Goal: Information Seeking & Learning: Understand process/instructions

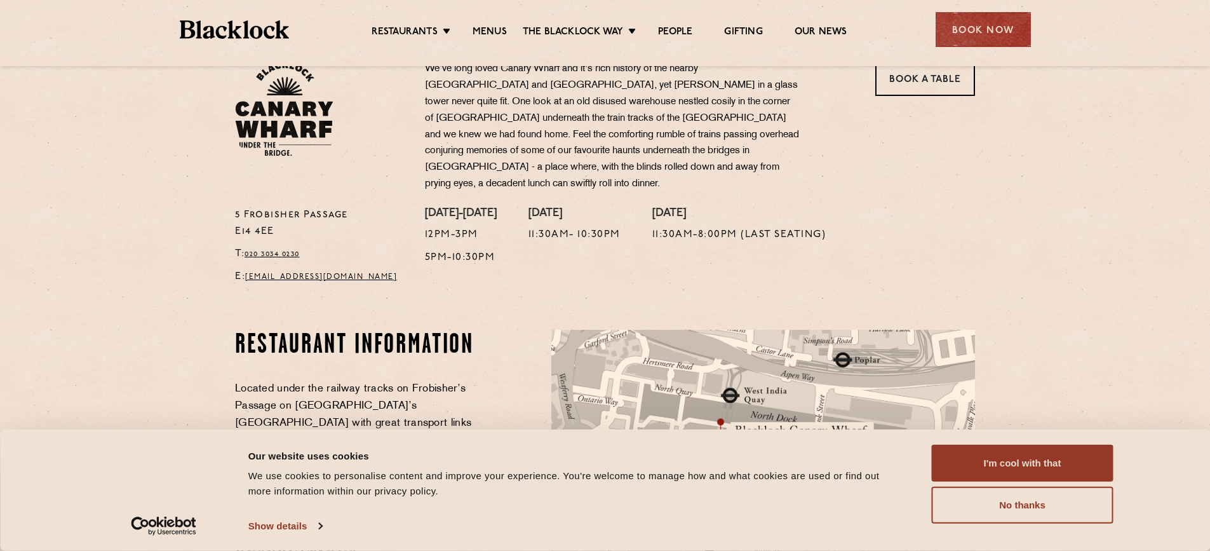
scroll to position [191, 0]
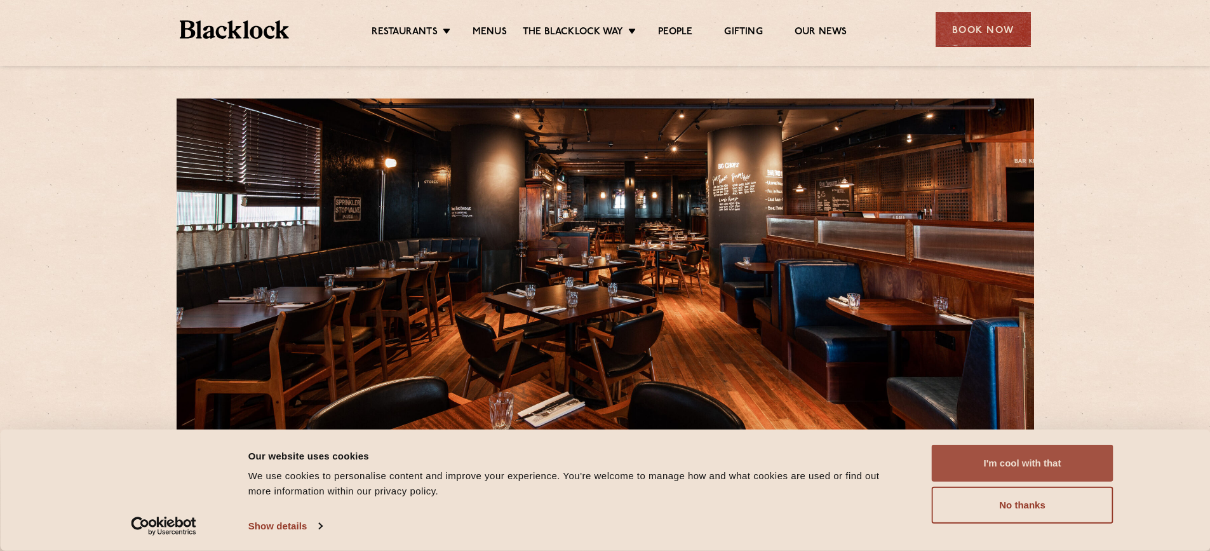
click at [968, 469] on button "I'm cool with that" at bounding box center [1023, 463] width 182 height 37
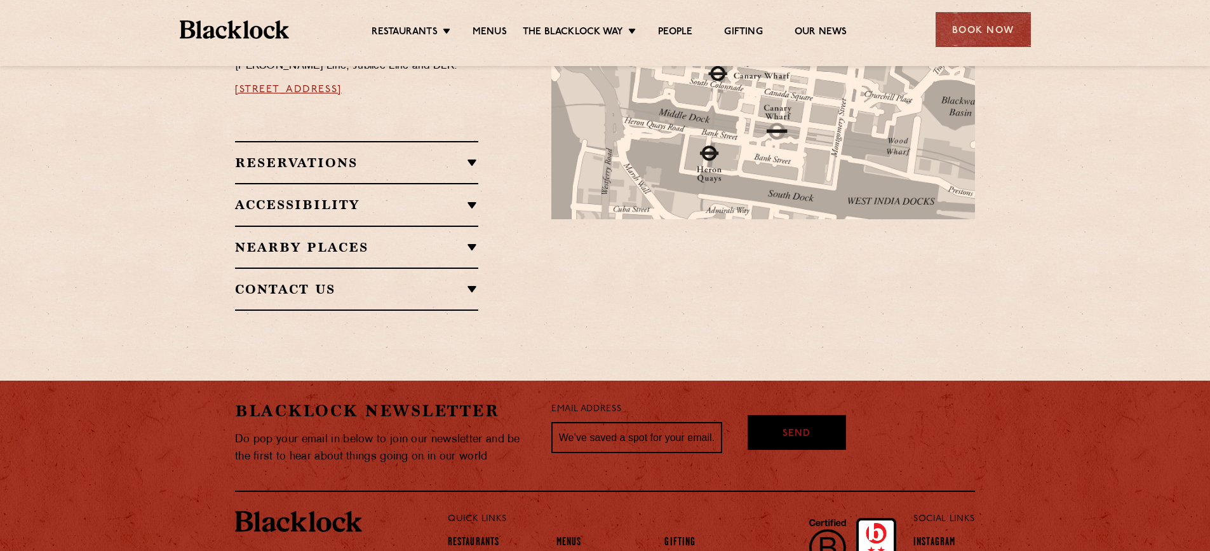
scroll to position [572, 0]
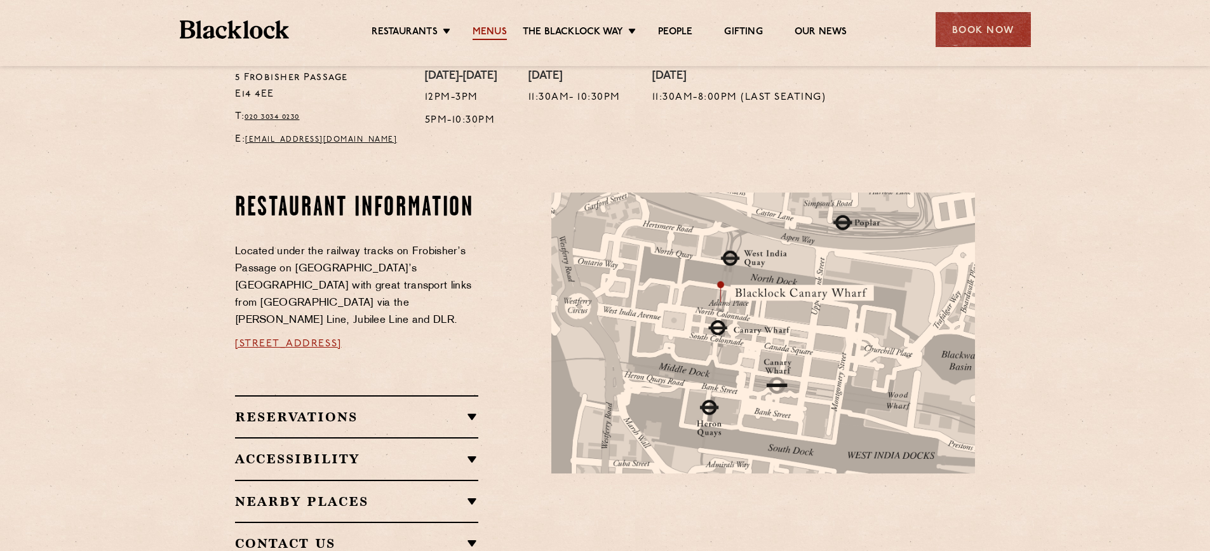
click at [482, 36] on link "Menus" at bounding box center [490, 33] width 34 height 14
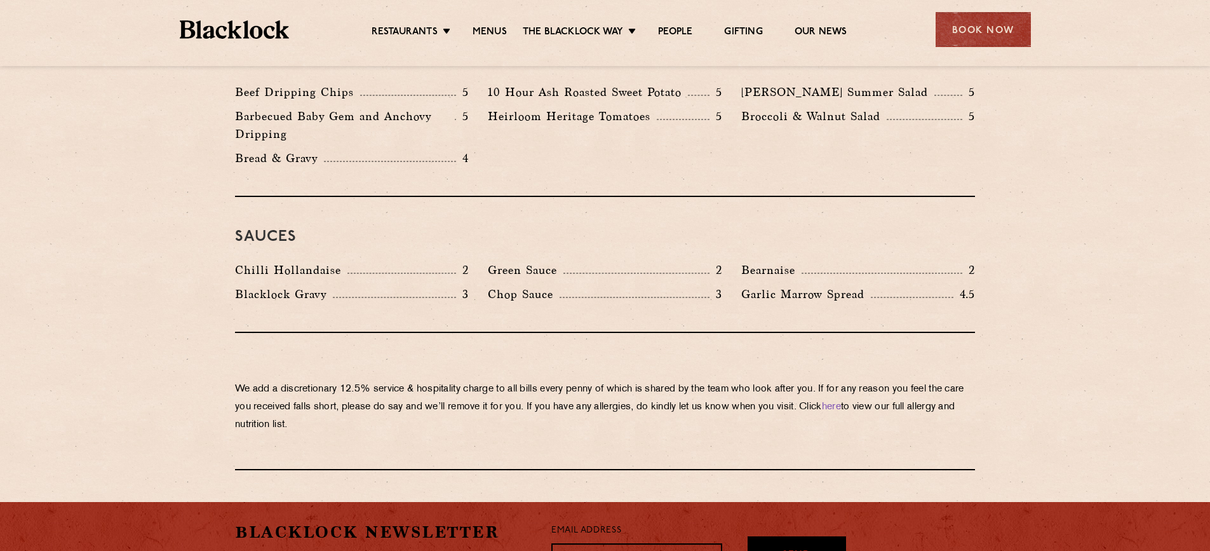
scroll to position [2160, 0]
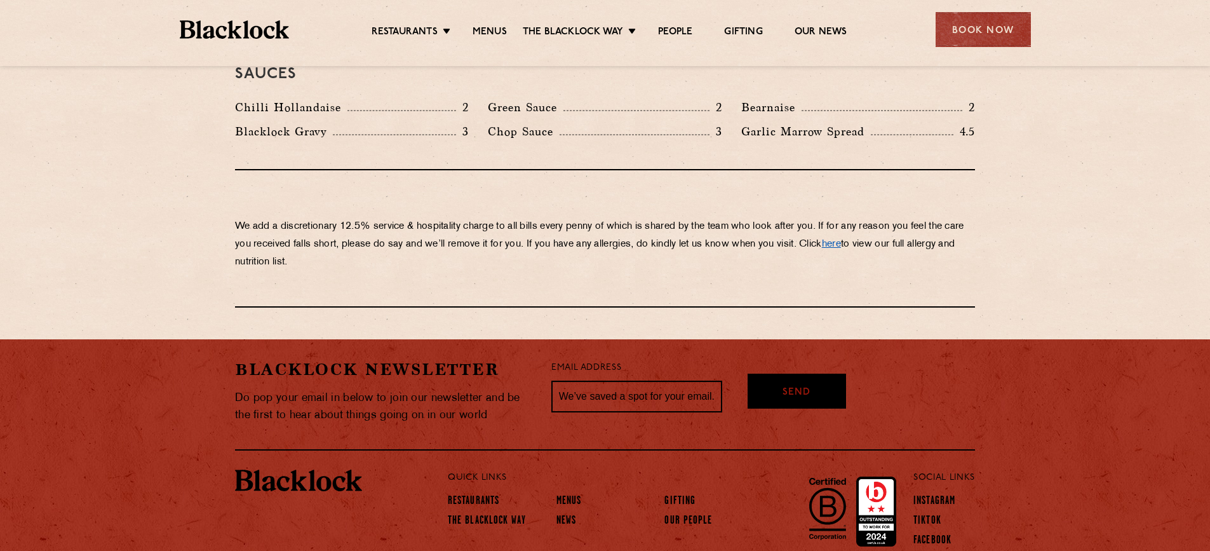
click at [841, 240] on link "here" at bounding box center [831, 245] width 19 height 10
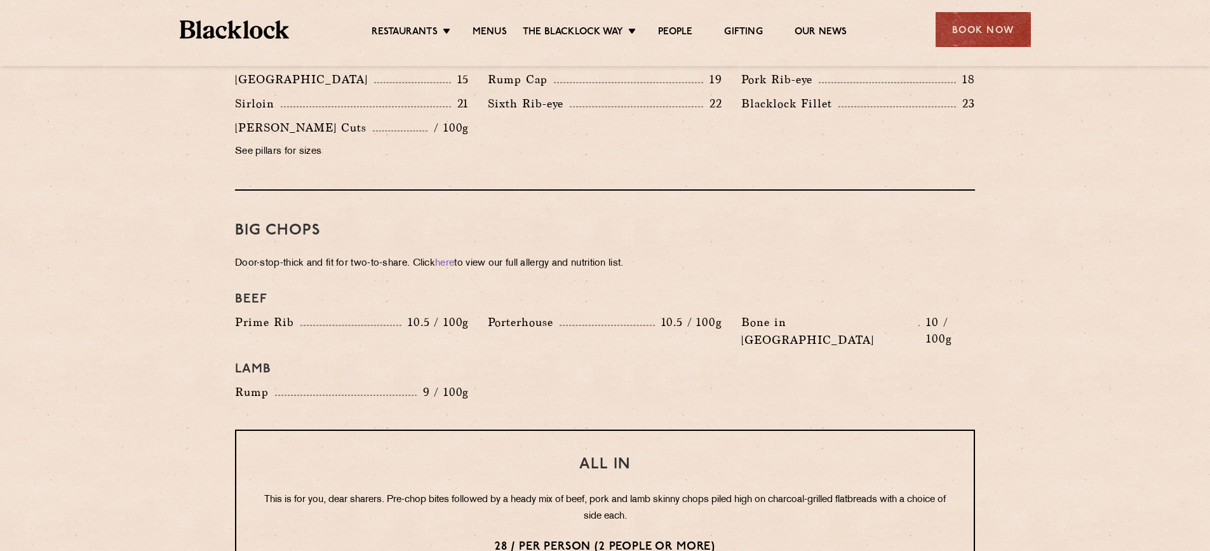
scroll to position [1271, 0]
